Goal: Information Seeking & Learning: Learn about a topic

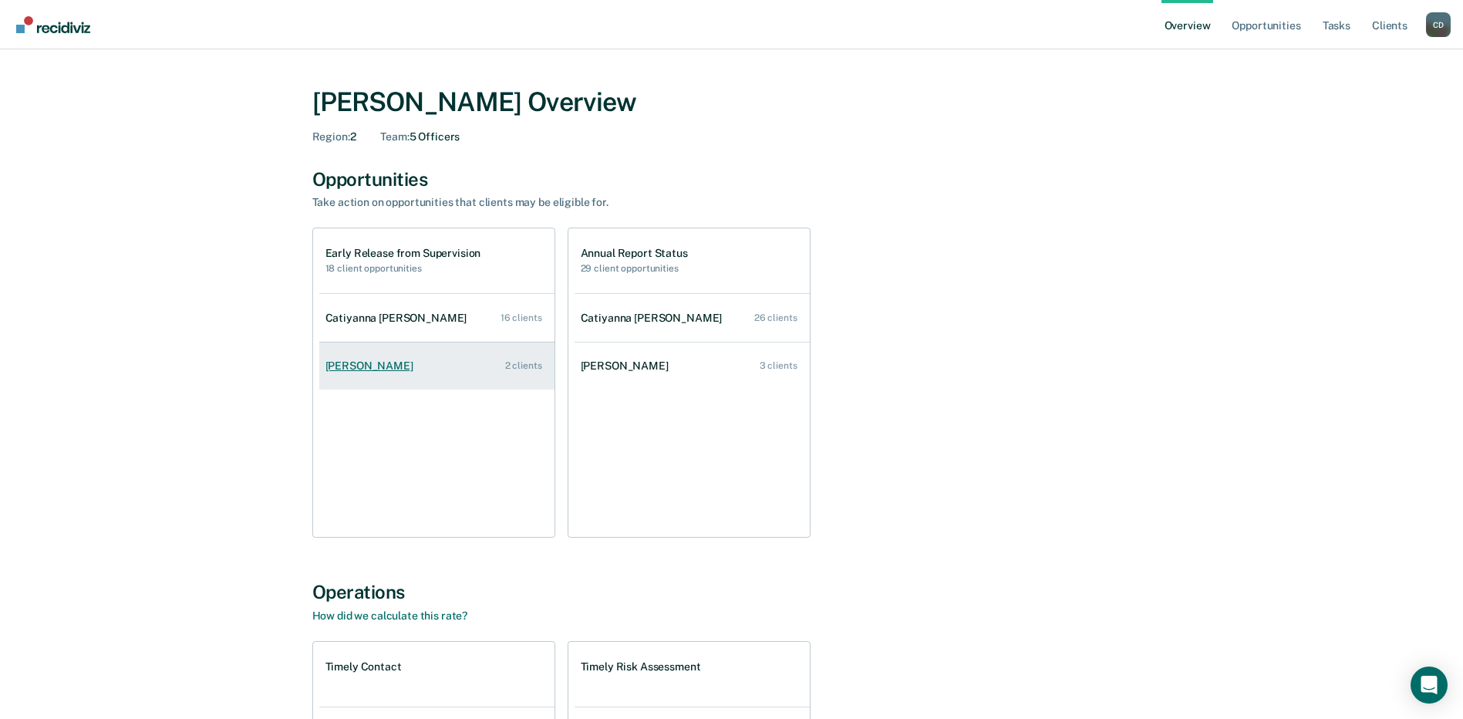
click at [386, 362] on div "[PERSON_NAME]" at bounding box center [372, 365] width 94 height 13
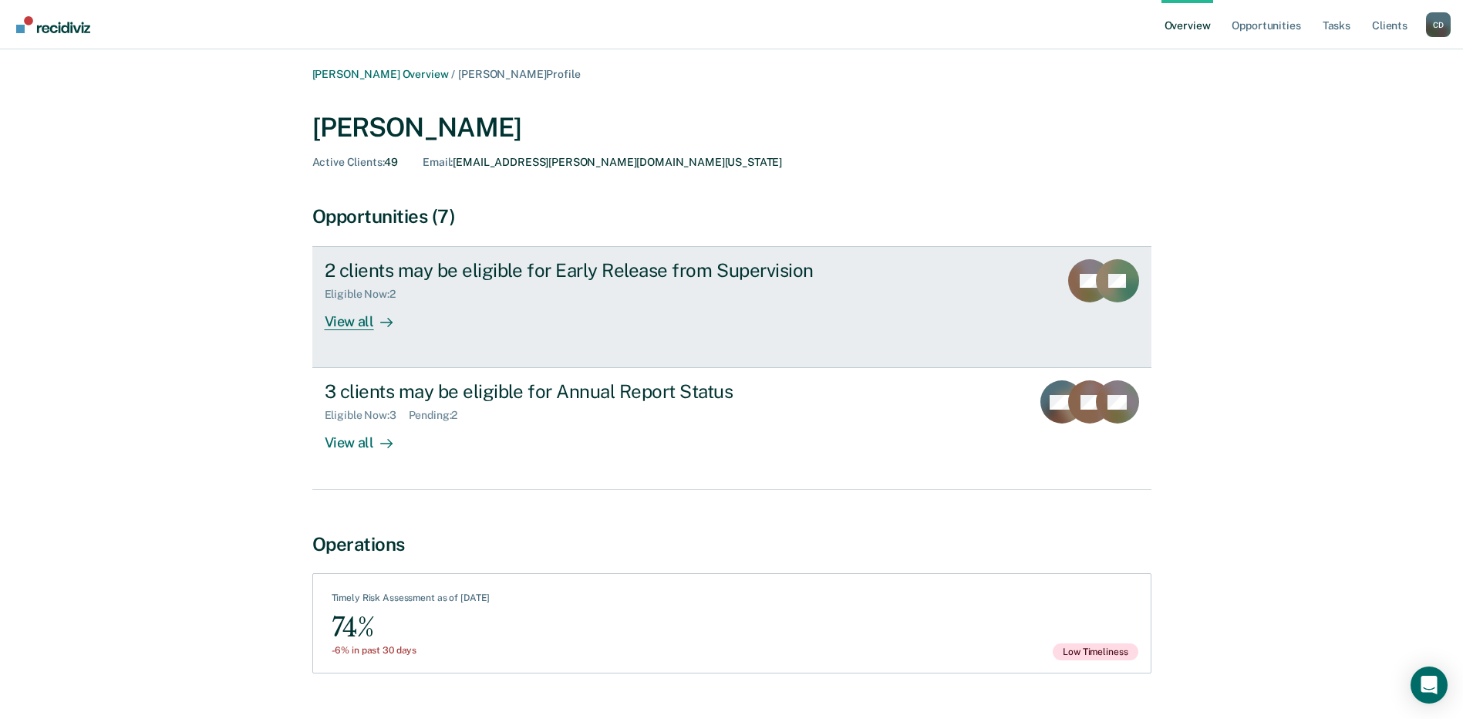
click at [342, 318] on div "View all" at bounding box center [368, 316] width 86 height 30
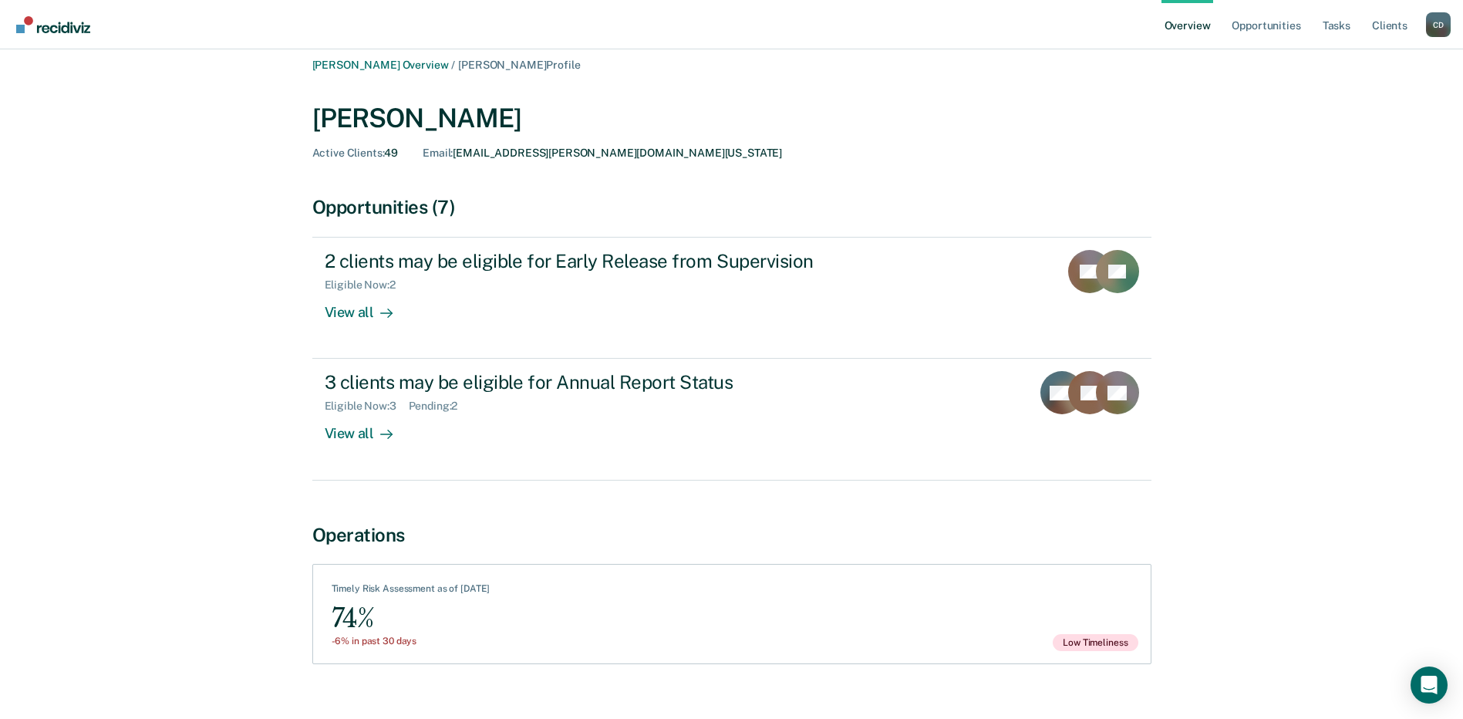
scroll to position [35, 0]
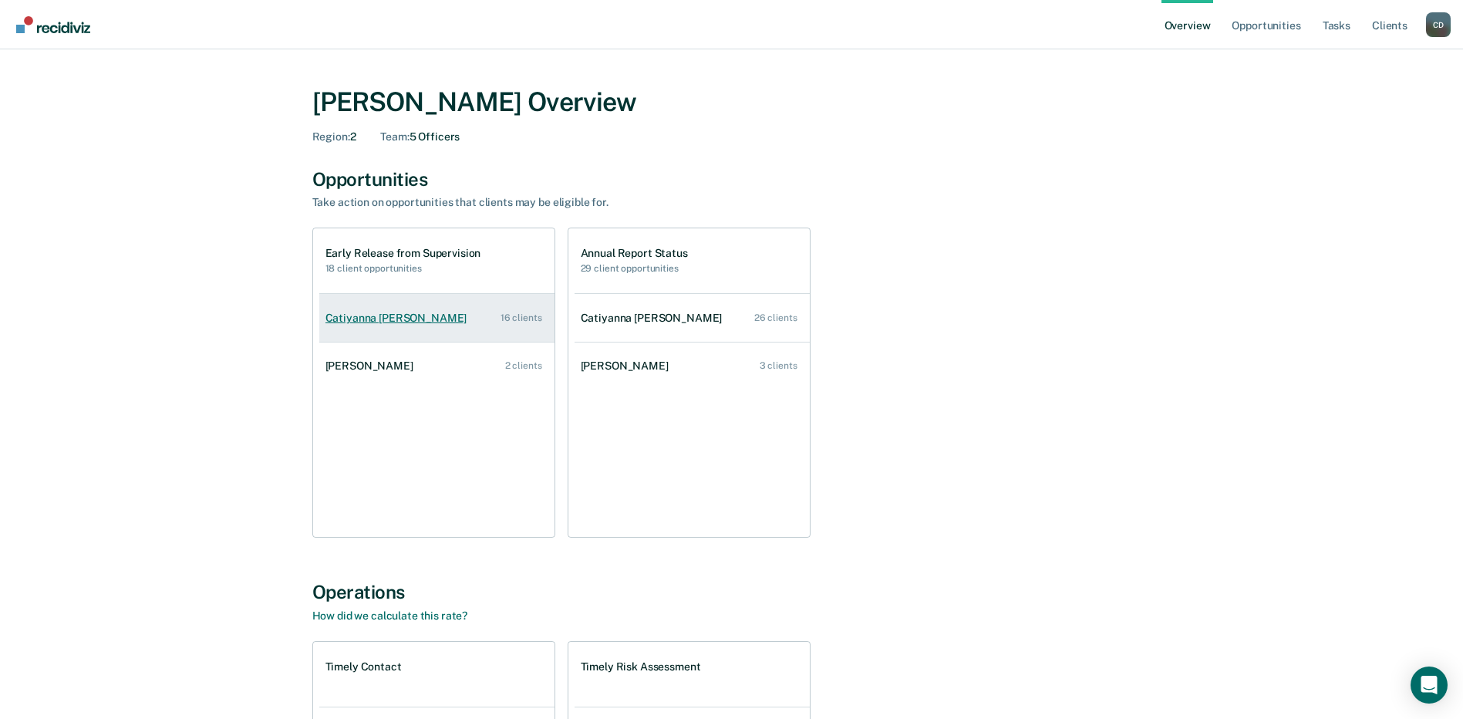
click at [534, 324] on link "Catiyanna [PERSON_NAME] 16 clients" at bounding box center [436, 318] width 235 height 44
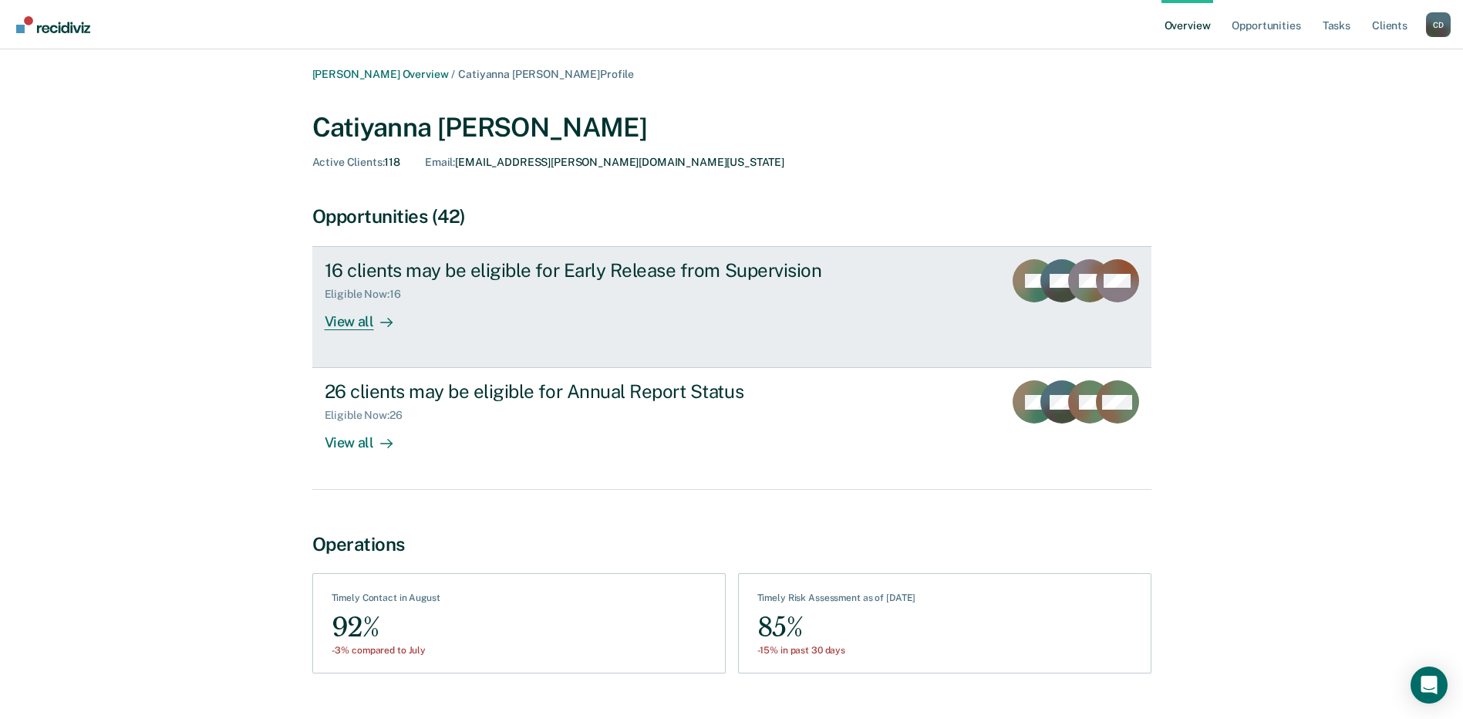
click at [370, 318] on div "View all" at bounding box center [368, 316] width 86 height 30
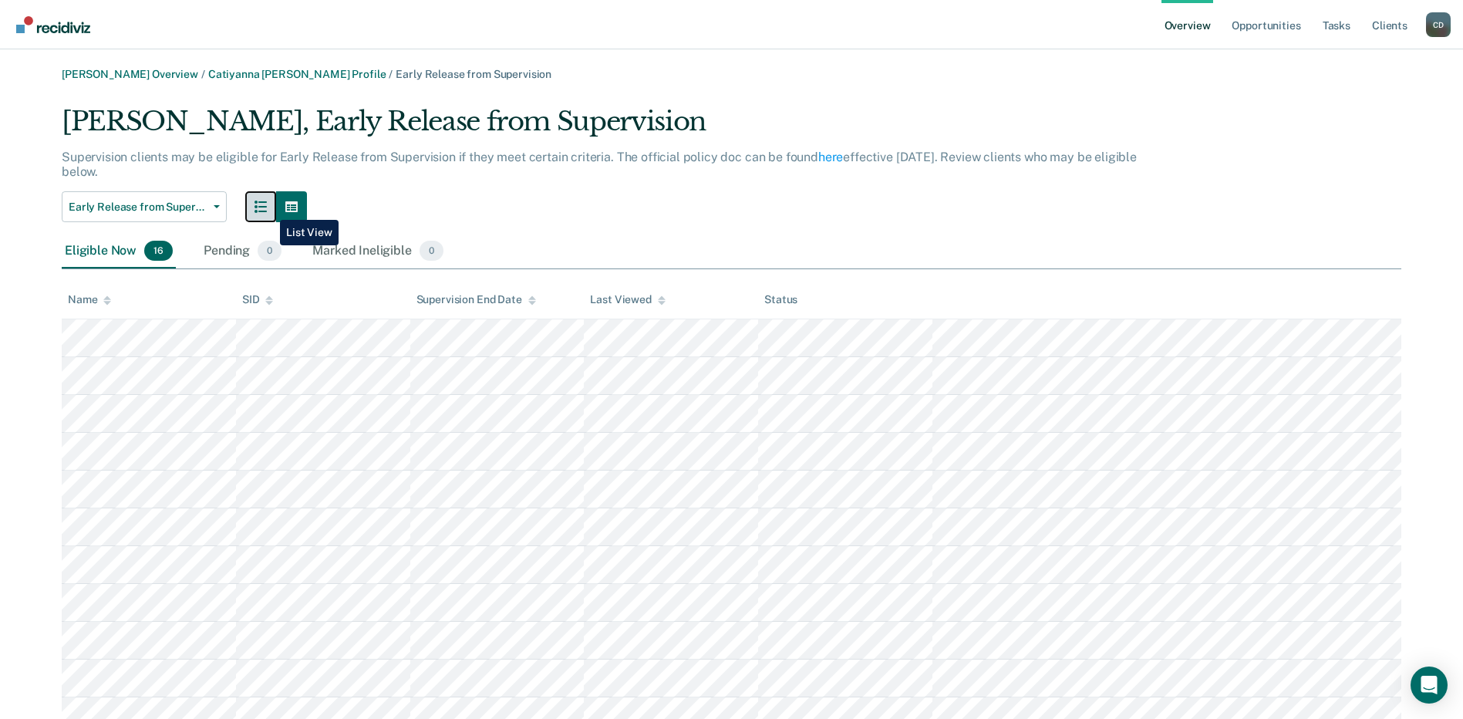
click at [268, 208] on button "button" at bounding box center [260, 206] width 31 height 31
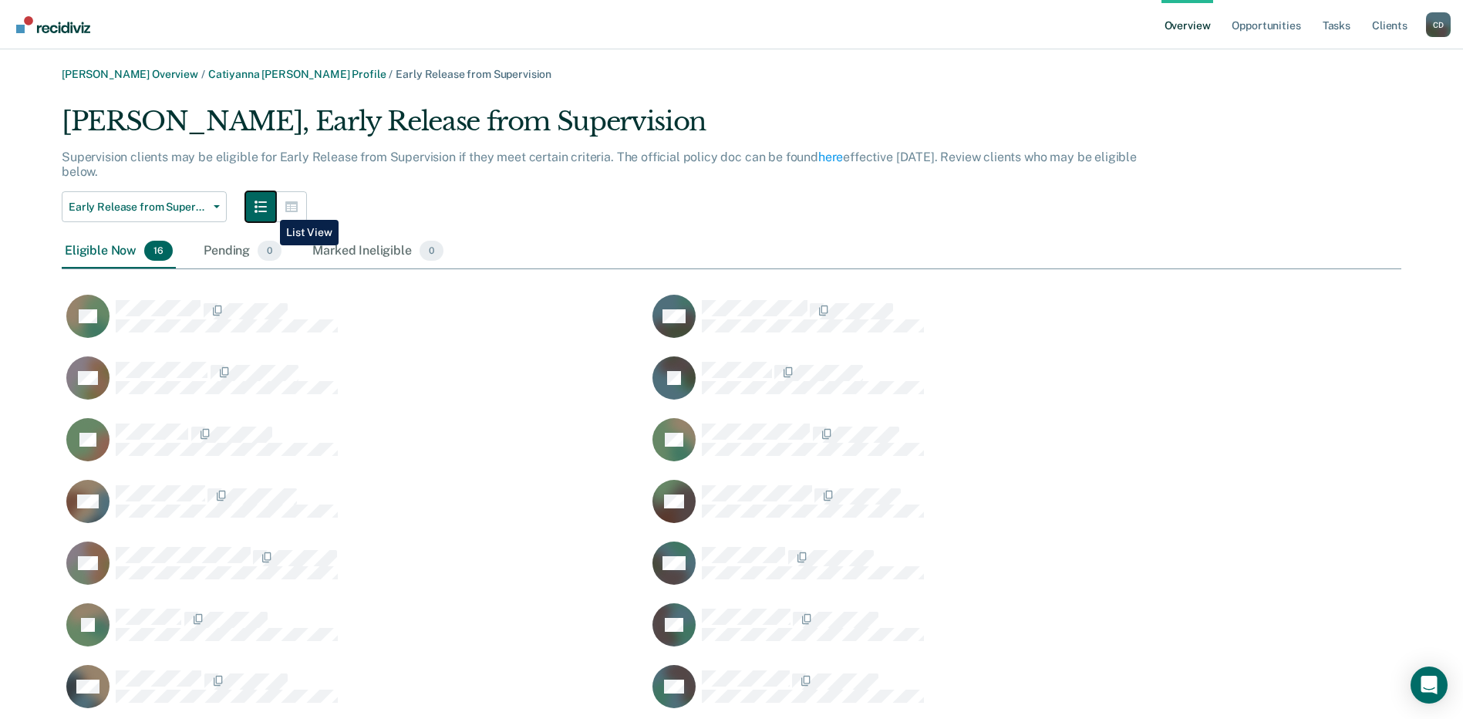
scroll to position [670, 1328]
click at [298, 214] on button "button" at bounding box center [291, 206] width 31 height 31
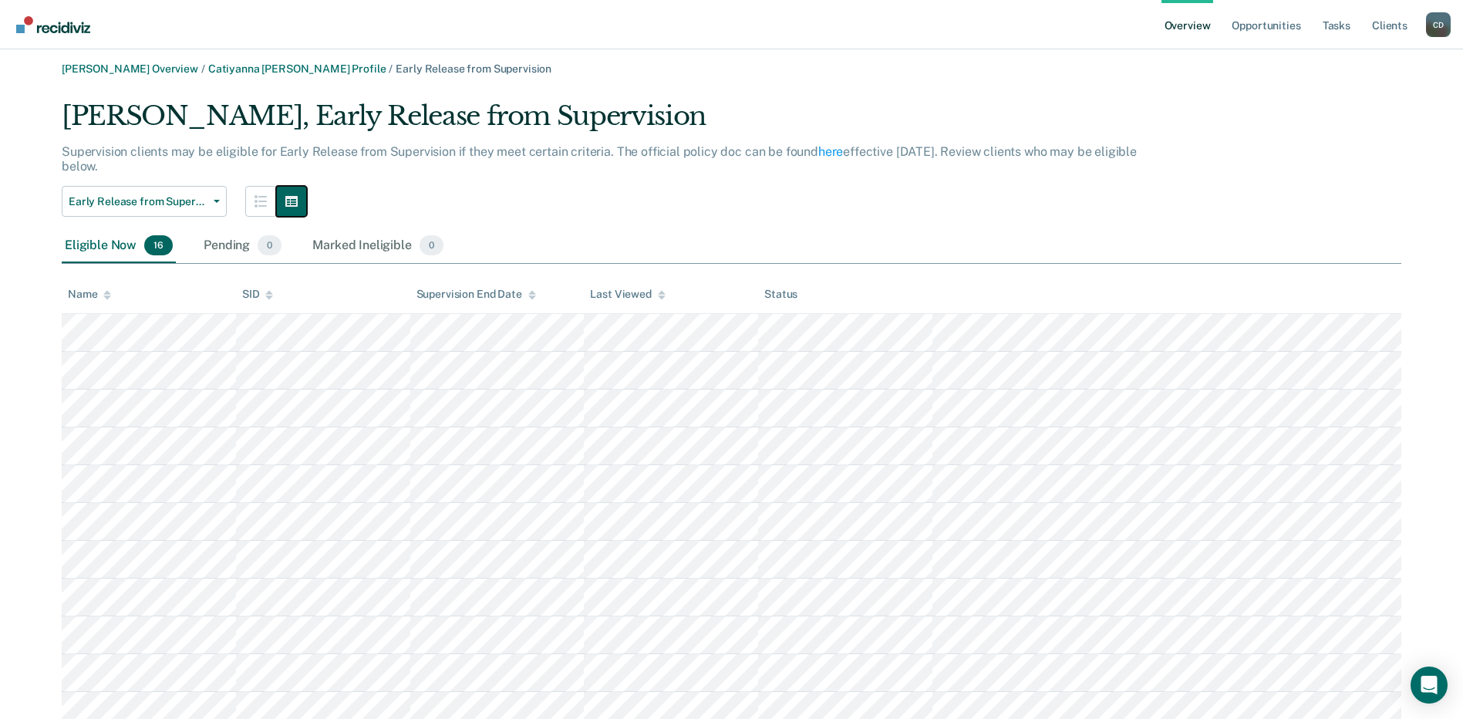
scroll to position [0, 0]
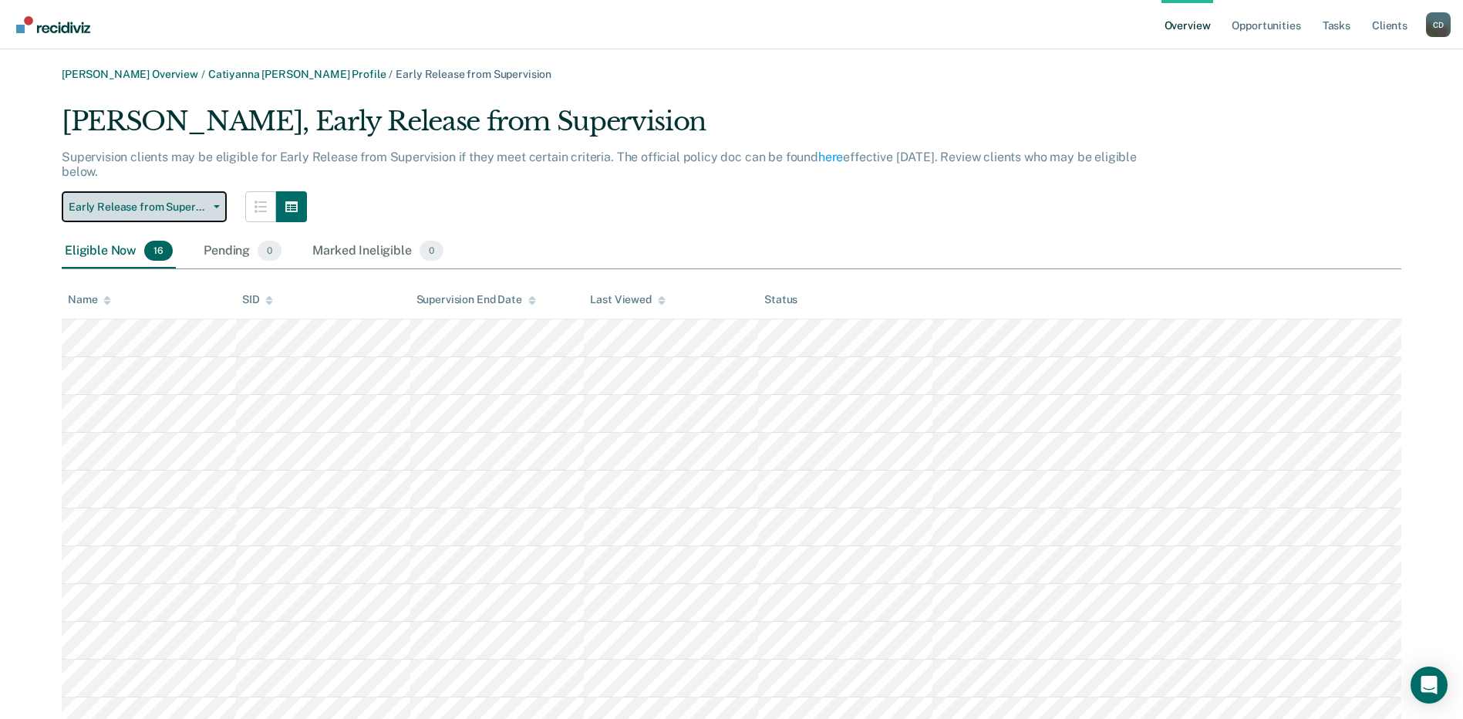
click at [206, 207] on span "Early Release from Supervision" at bounding box center [138, 206] width 139 height 13
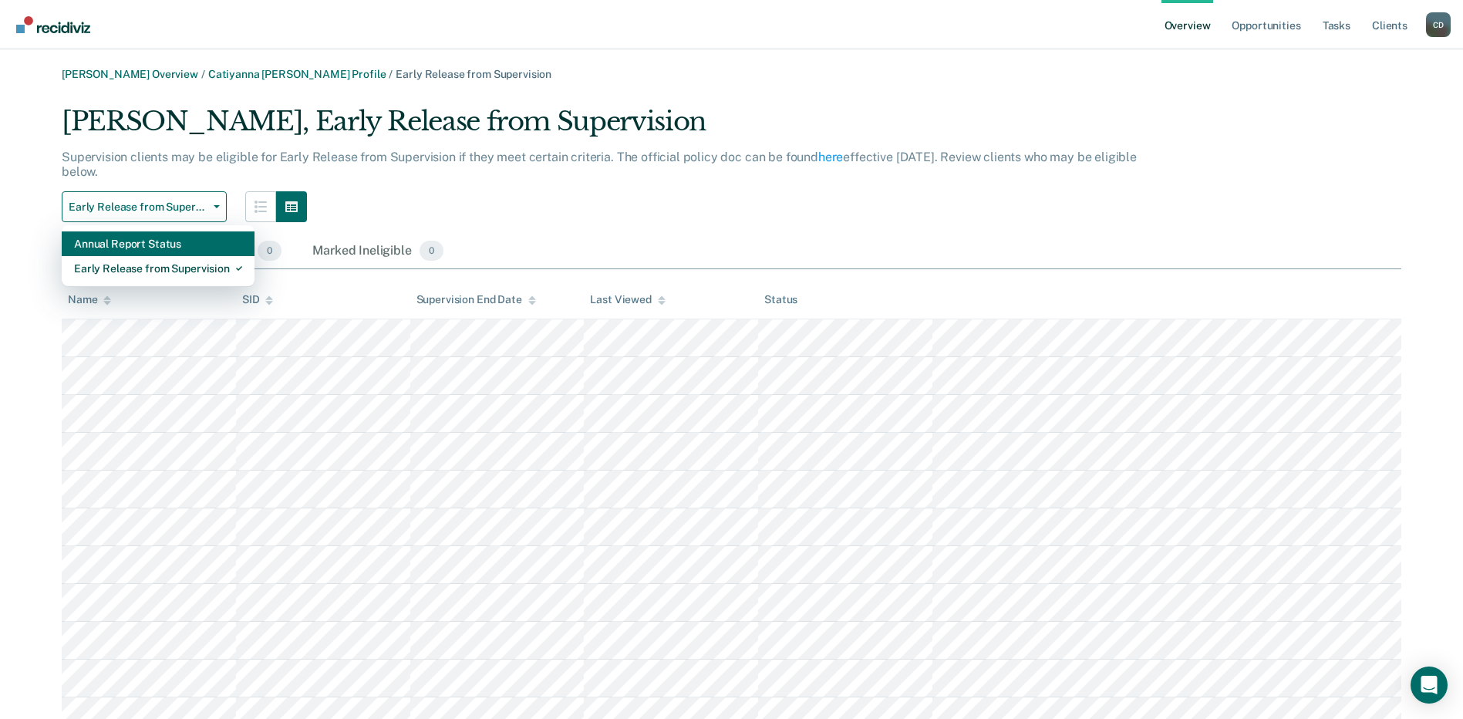
click at [152, 244] on div "Annual Report Status" at bounding box center [158, 243] width 168 height 25
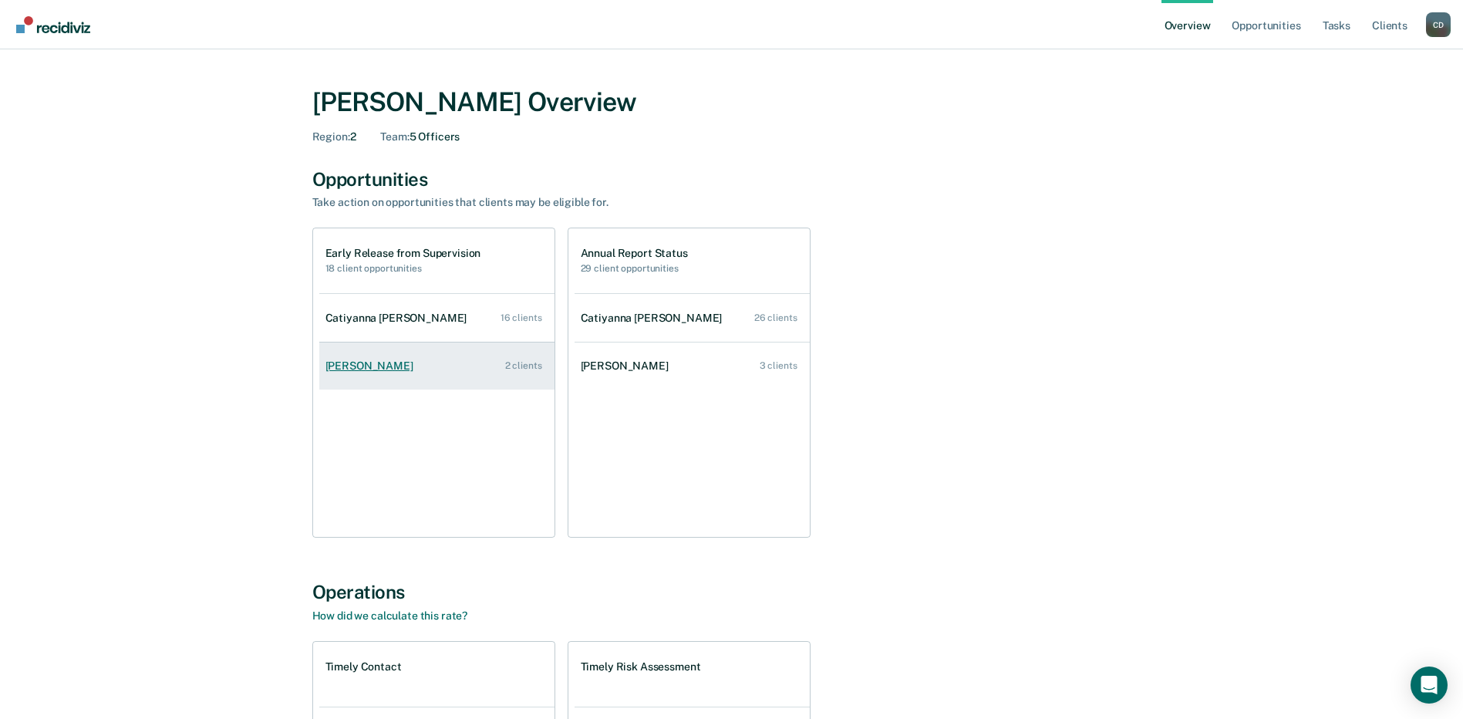
click at [366, 369] on div "[PERSON_NAME]" at bounding box center [372, 365] width 94 height 13
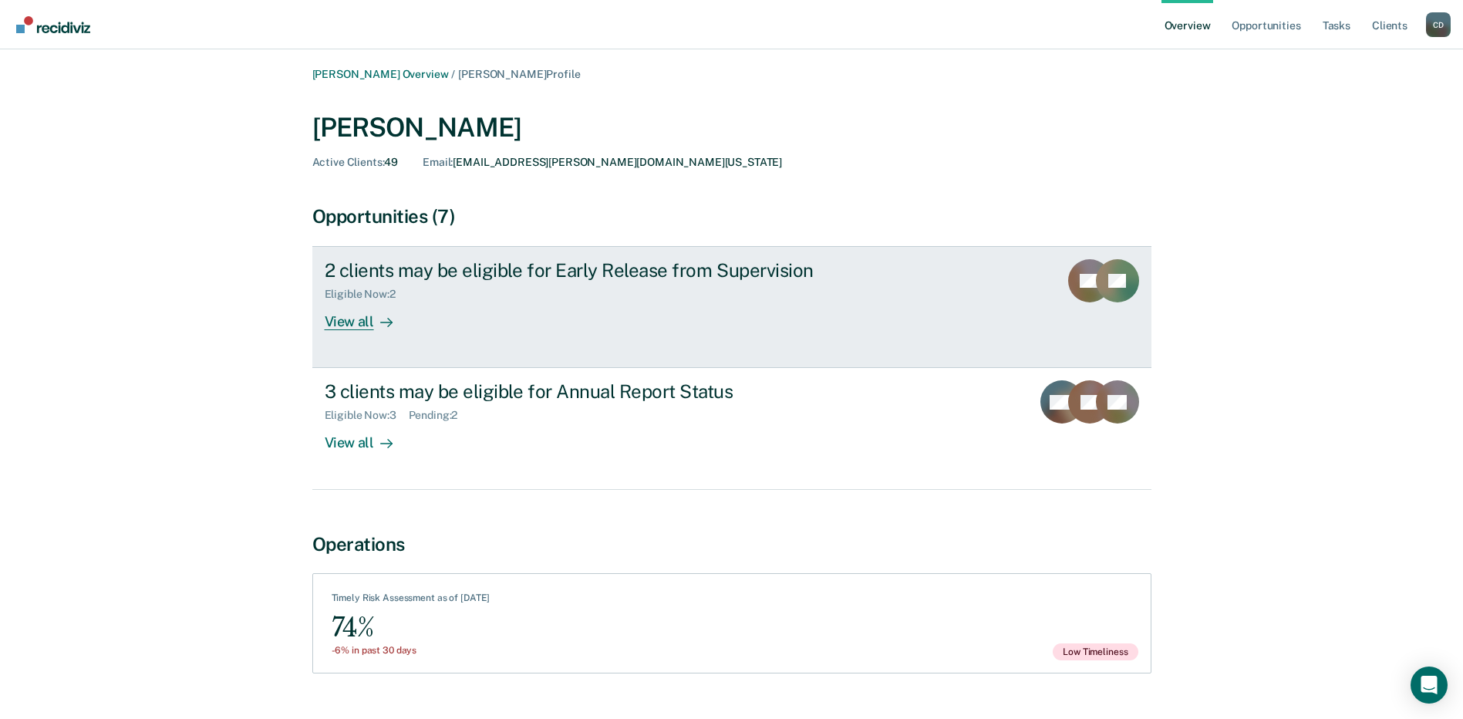
click at [351, 318] on div "View all" at bounding box center [368, 316] width 86 height 30
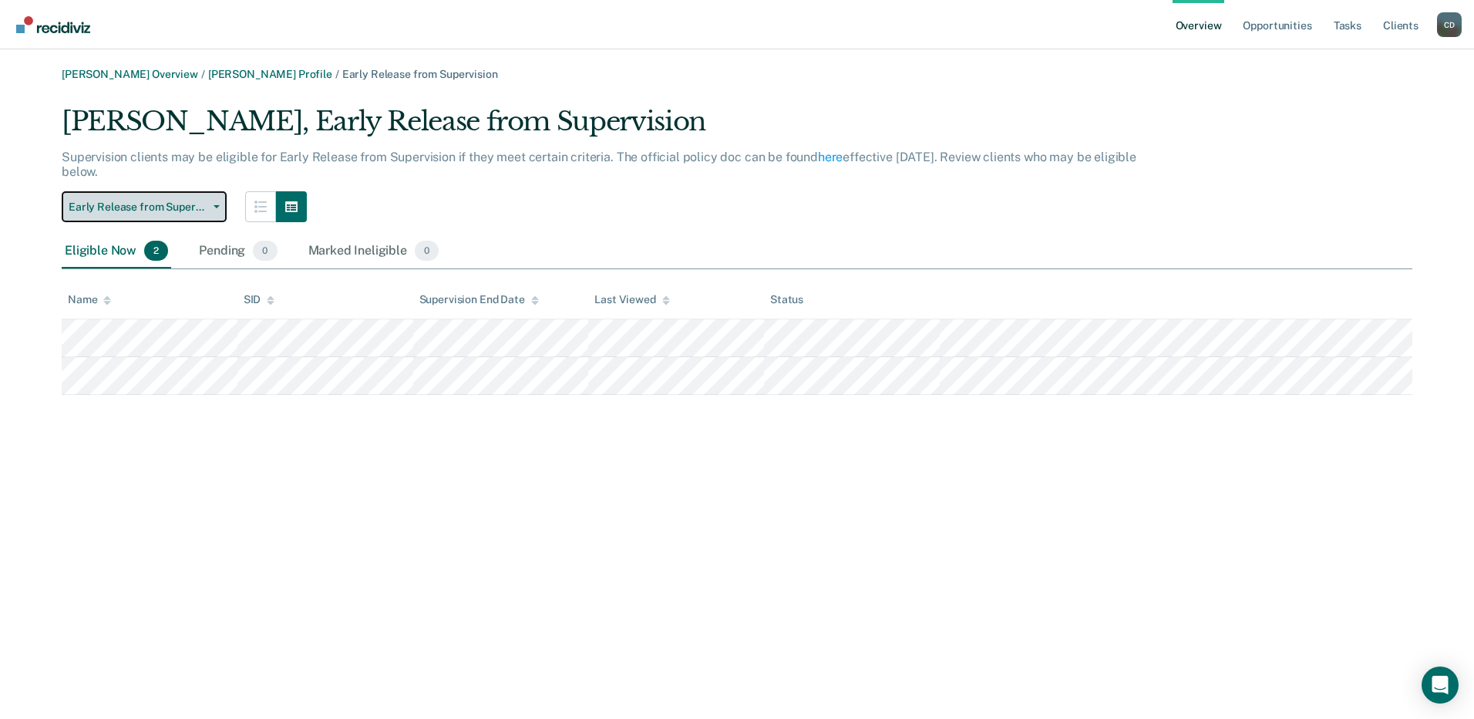
click at [139, 202] on span "Early Release from Supervision" at bounding box center [138, 206] width 139 height 13
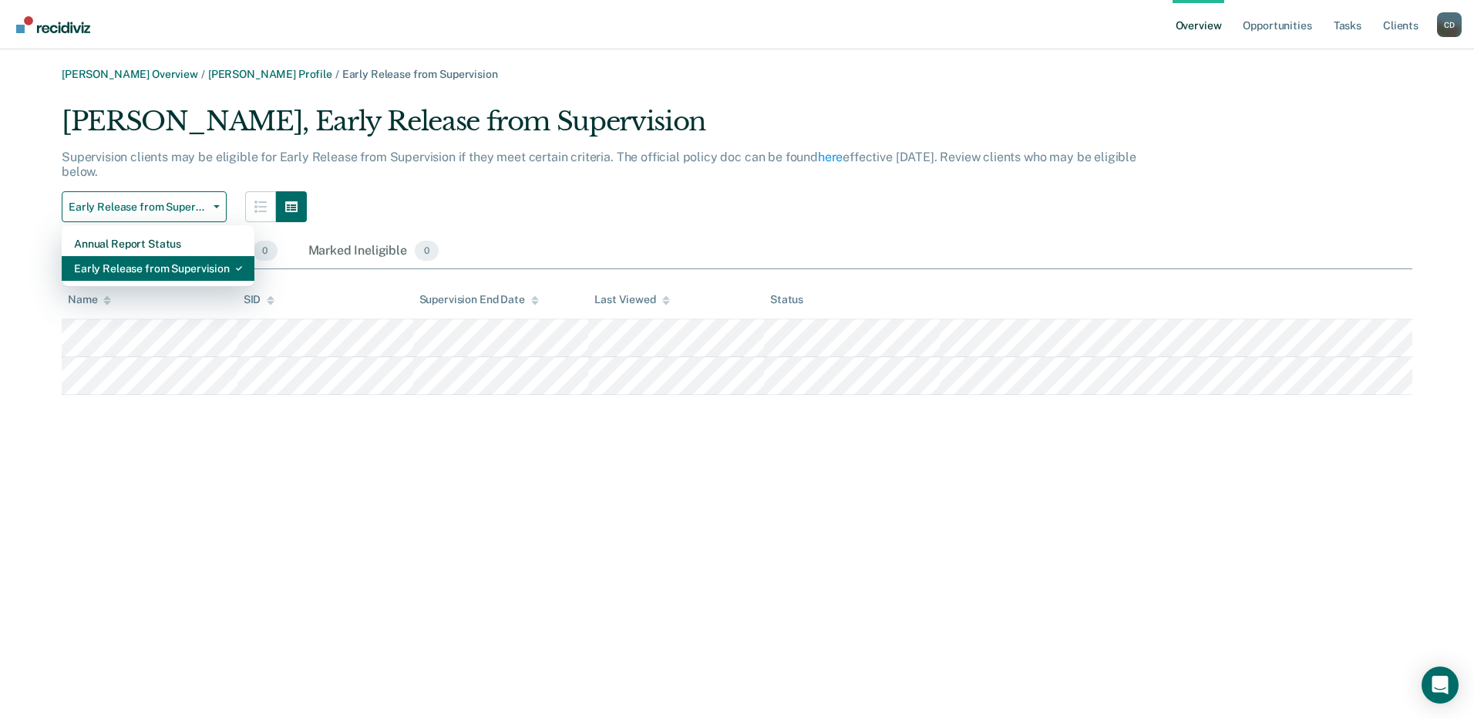
click at [145, 265] on div "Early Release from Supervision" at bounding box center [158, 268] width 168 height 25
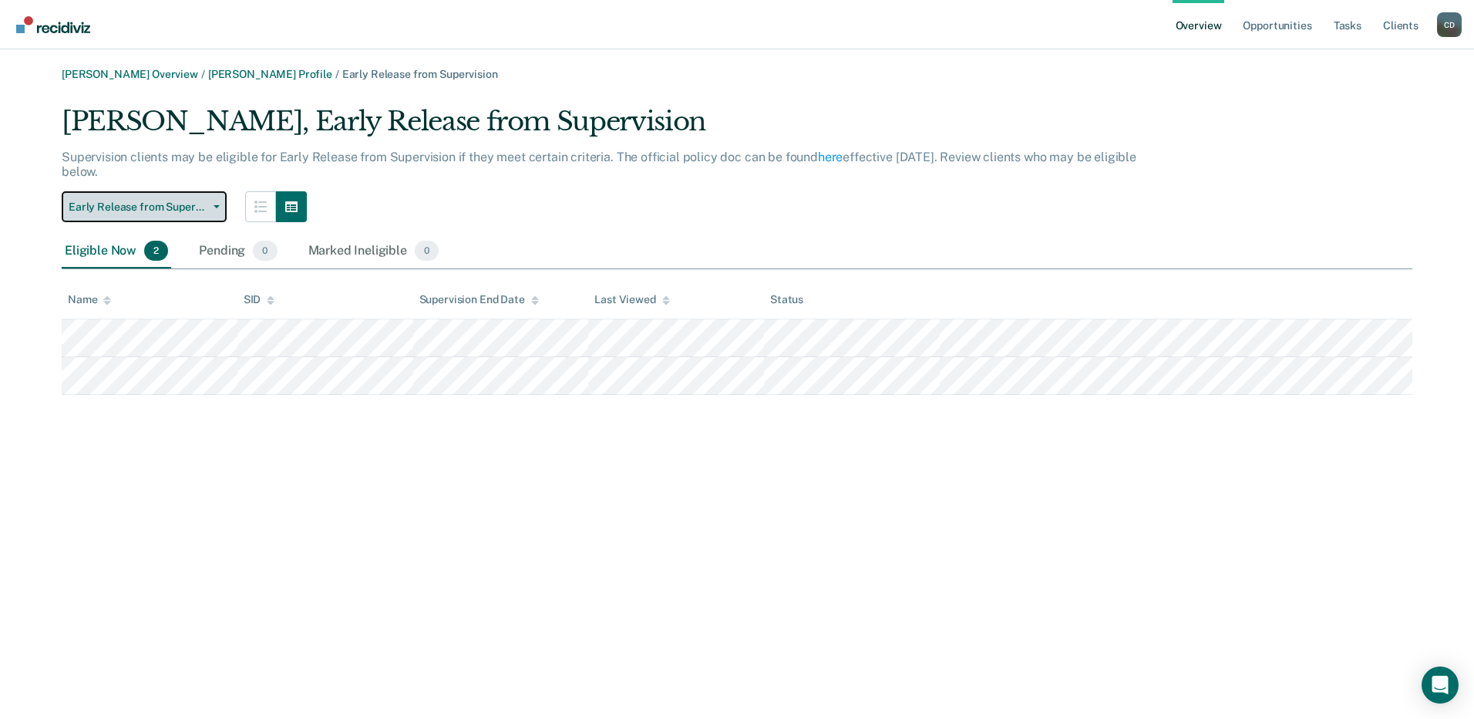
click at [178, 221] on button "Early Release from Supervision" at bounding box center [144, 206] width 165 height 31
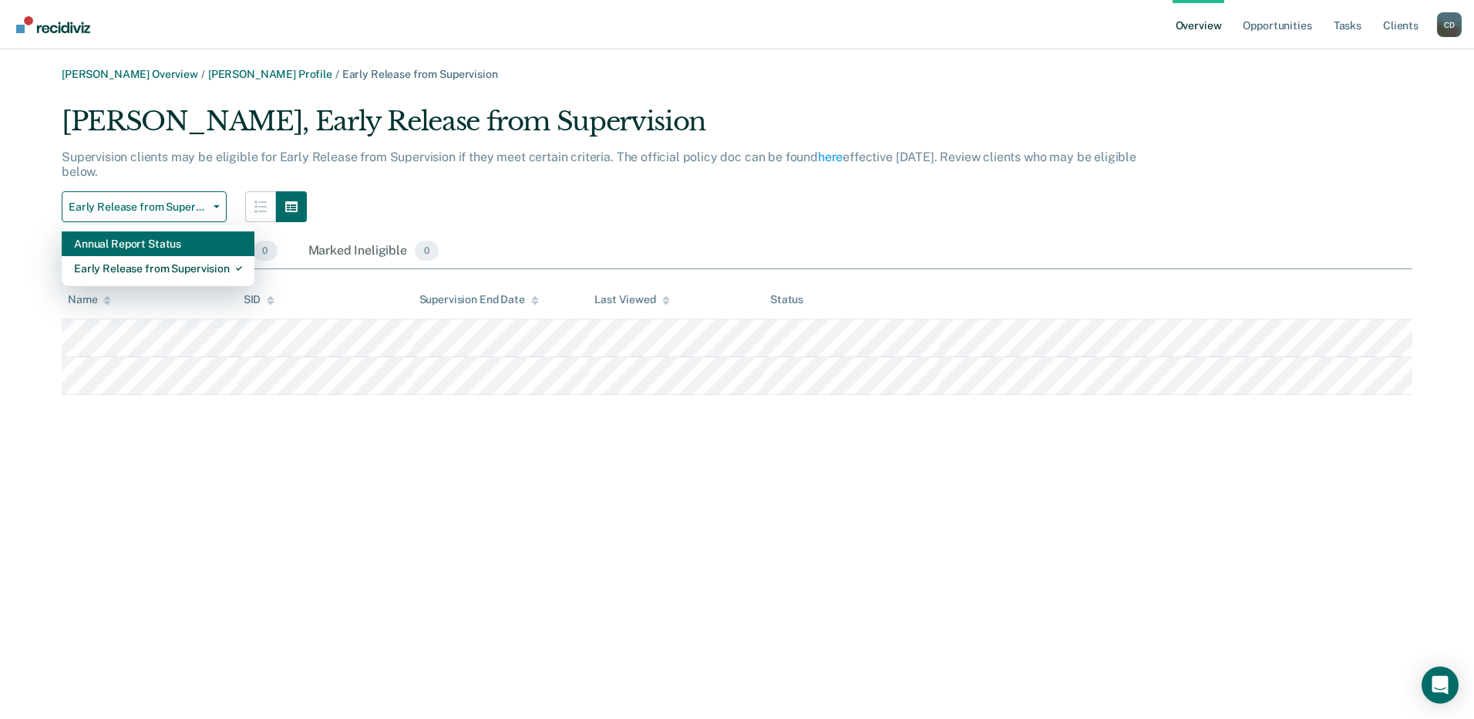
click at [163, 244] on div "Annual Report Status" at bounding box center [158, 243] width 168 height 25
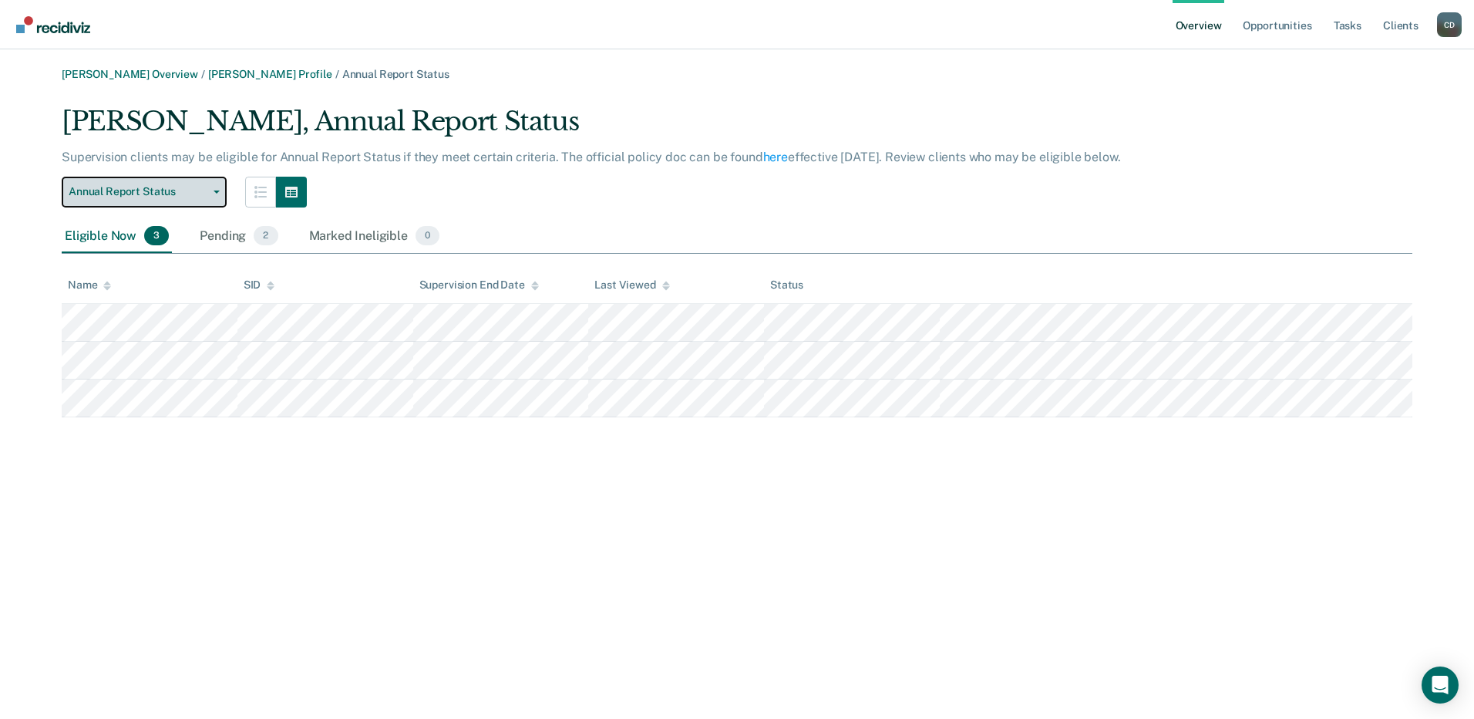
click at [157, 179] on button "Annual Report Status" at bounding box center [144, 192] width 165 height 31
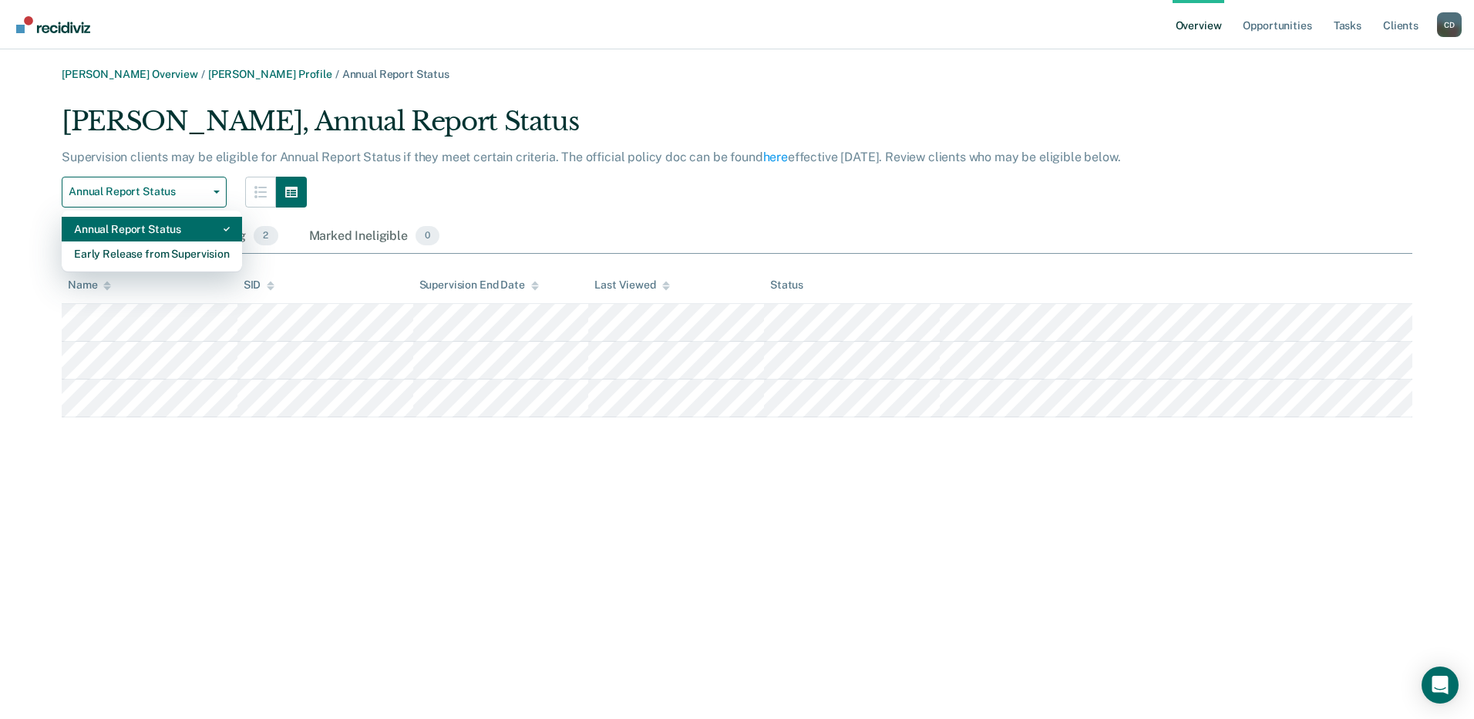
click at [197, 238] on div "Annual Report Status" at bounding box center [152, 229] width 156 height 25
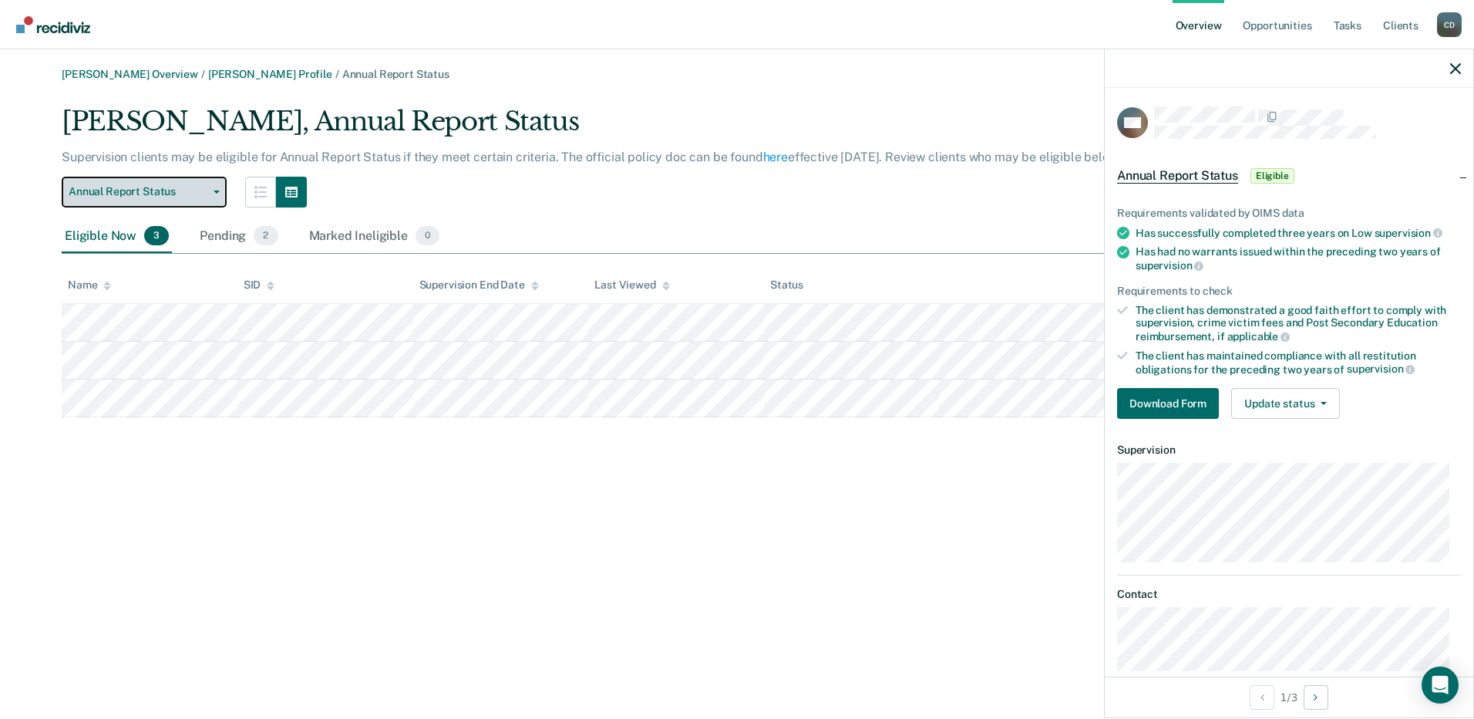
click at [126, 198] on span "Annual Report Status" at bounding box center [138, 191] width 139 height 13
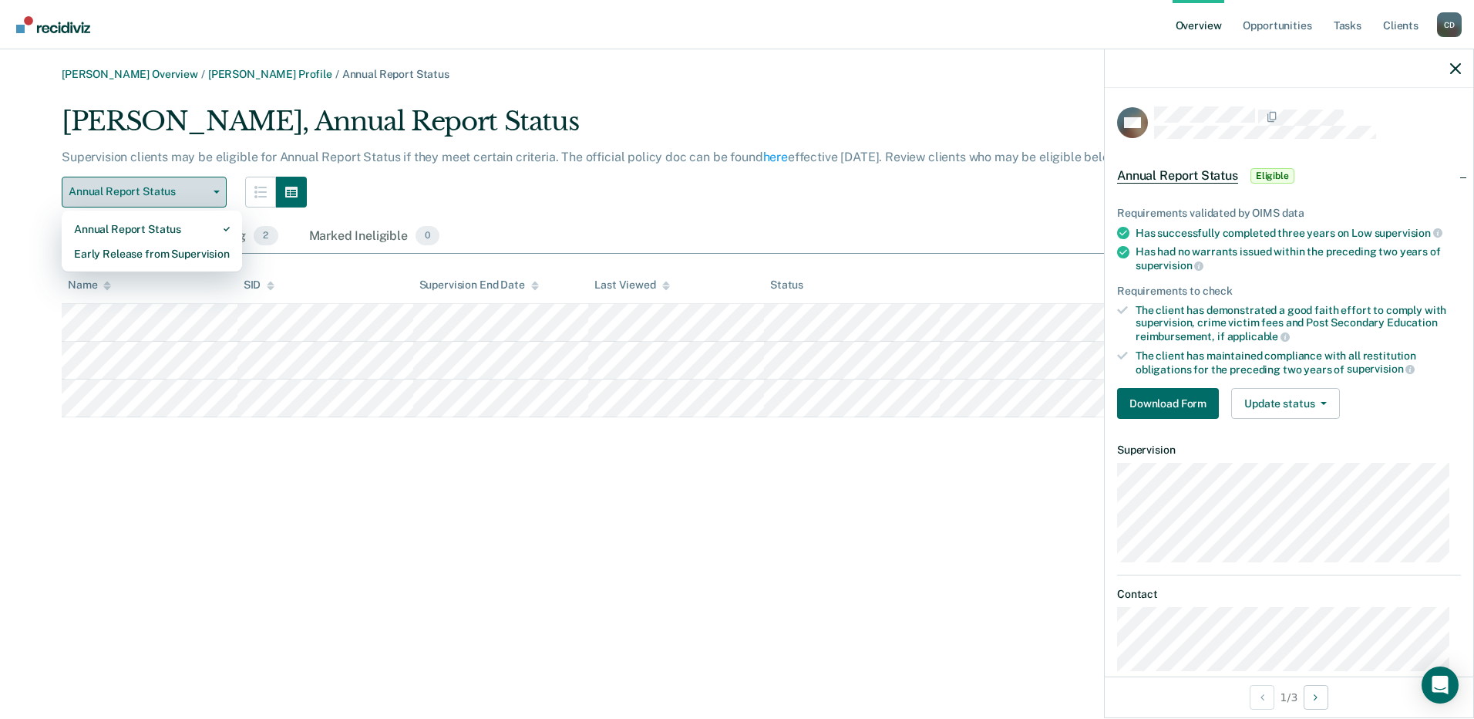
click at [168, 193] on span "Annual Report Status" at bounding box center [138, 191] width 139 height 13
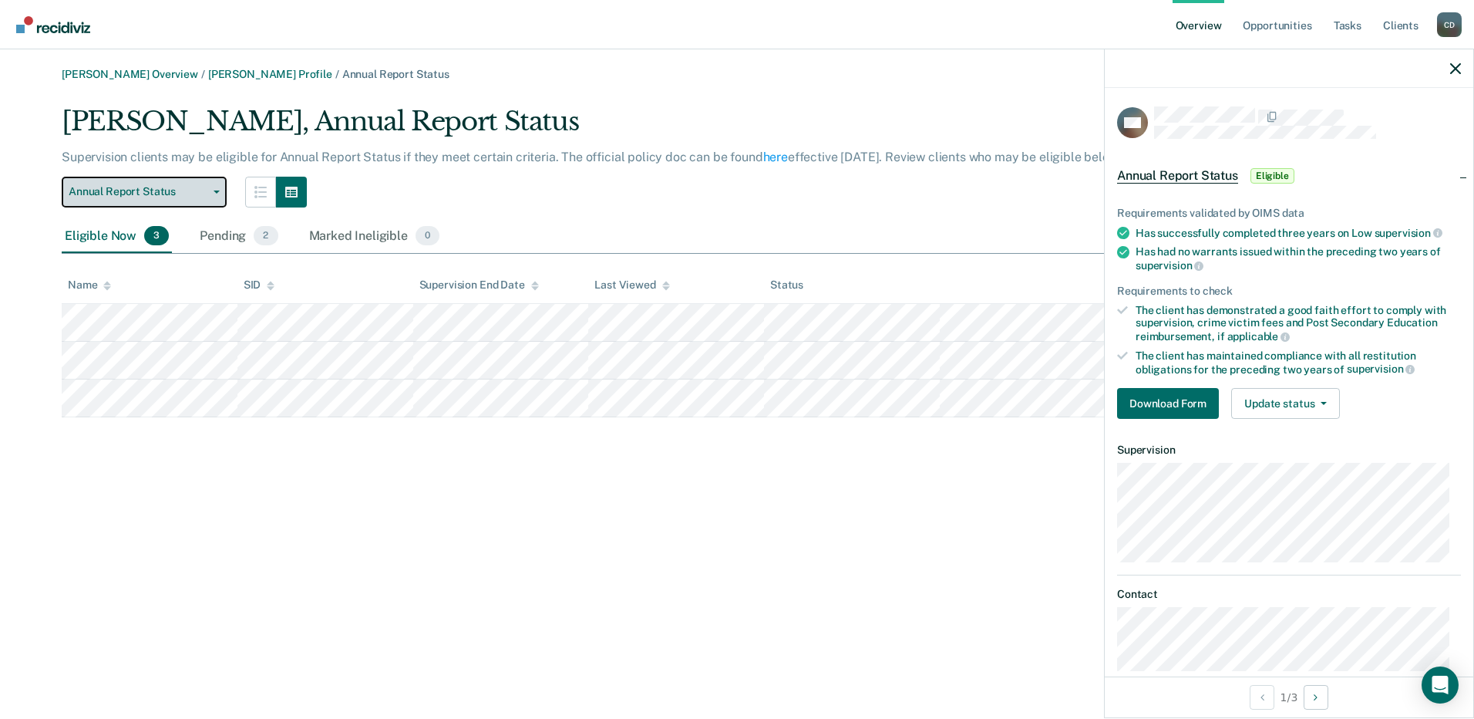
click at [184, 181] on button "Annual Report Status" at bounding box center [144, 192] width 165 height 31
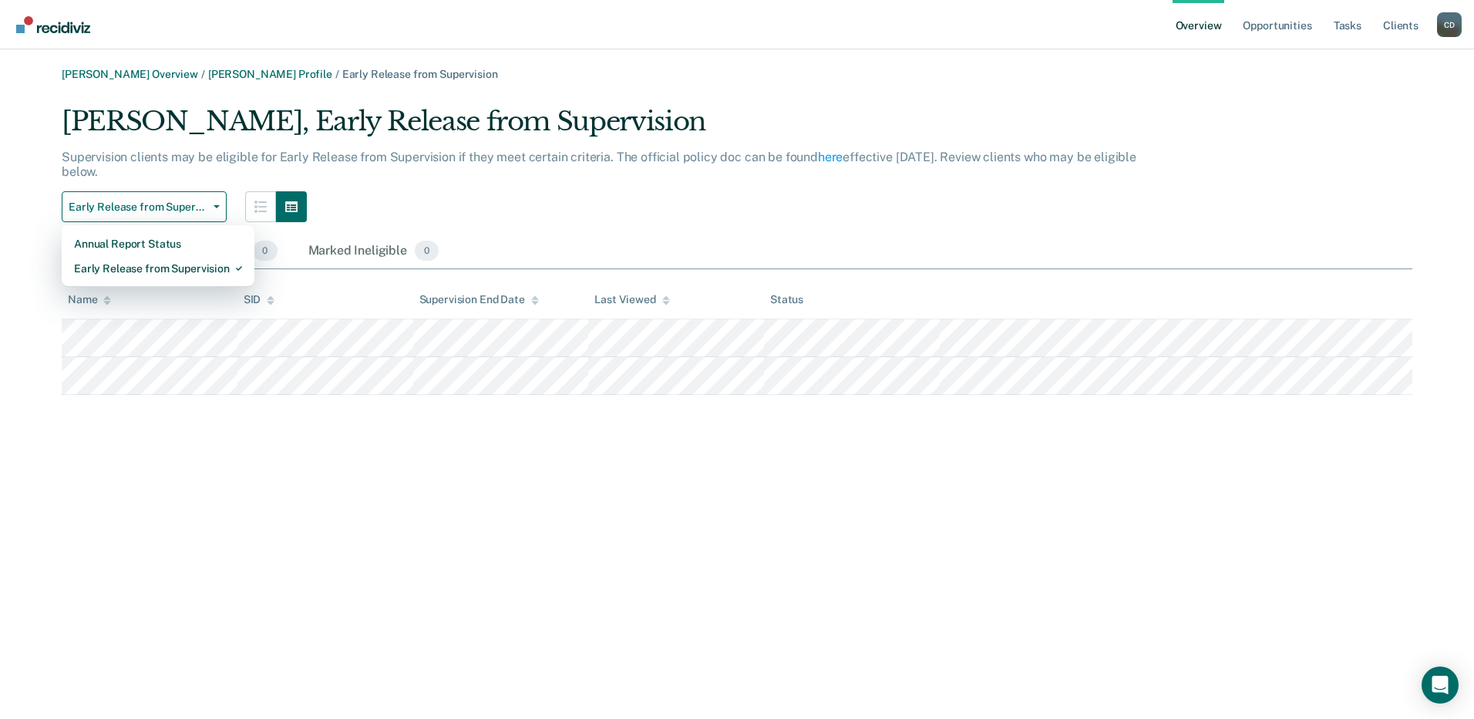
click at [507, 187] on div "Supervision clients may be eligible for Early Release from Supervision if they …" at bounding box center [615, 171] width 1106 height 42
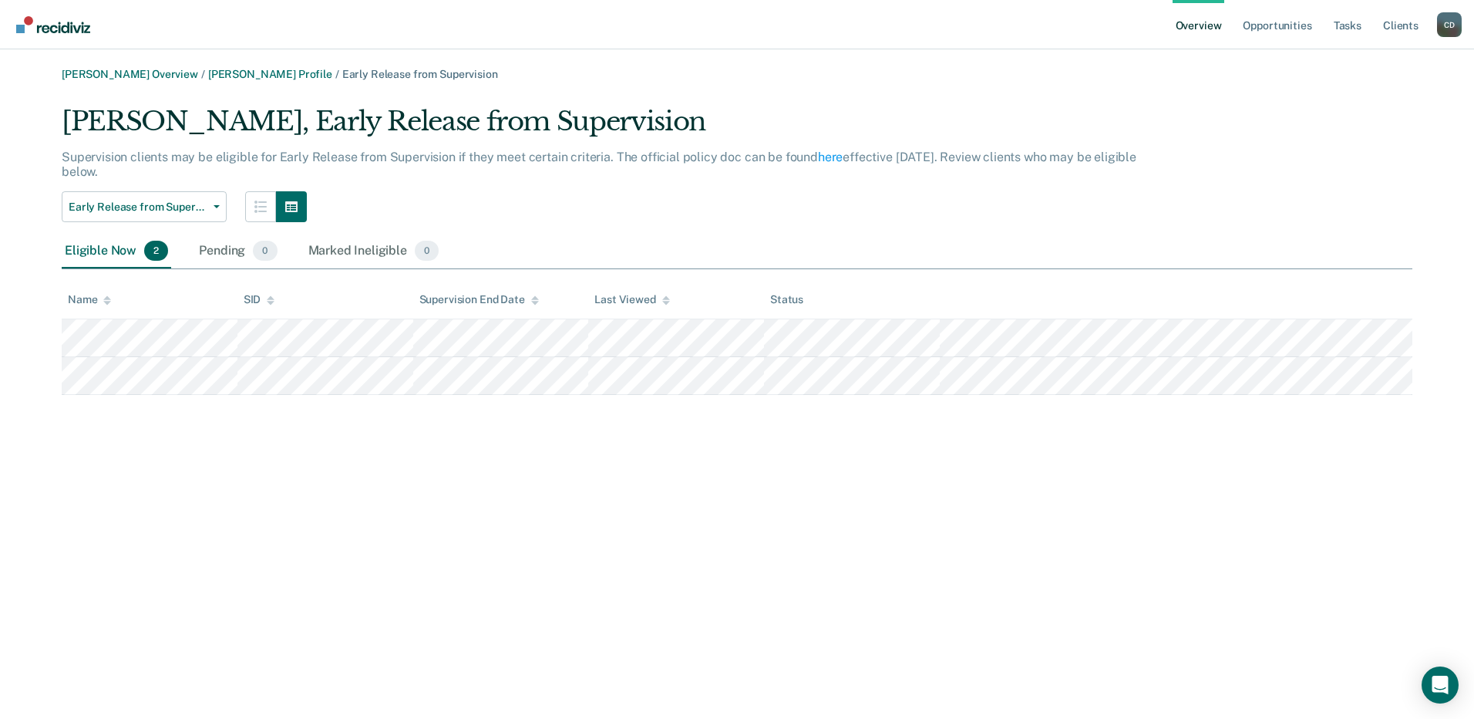
click at [70, 19] on img "Go to Recidiviz Home" at bounding box center [53, 24] width 74 height 17
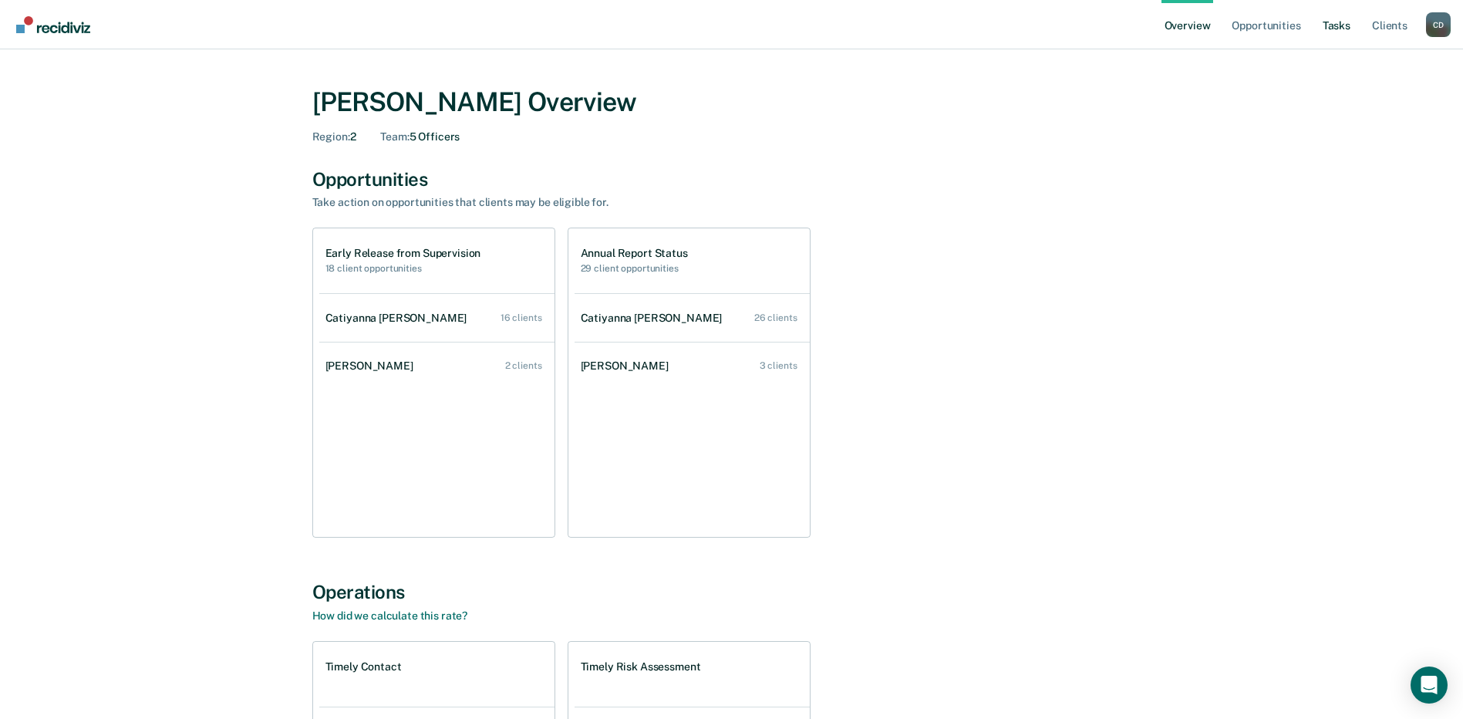
click at [1333, 26] on link "Tasks" at bounding box center [1336, 24] width 34 height 49
